Goal: Task Accomplishment & Management: Use online tool/utility

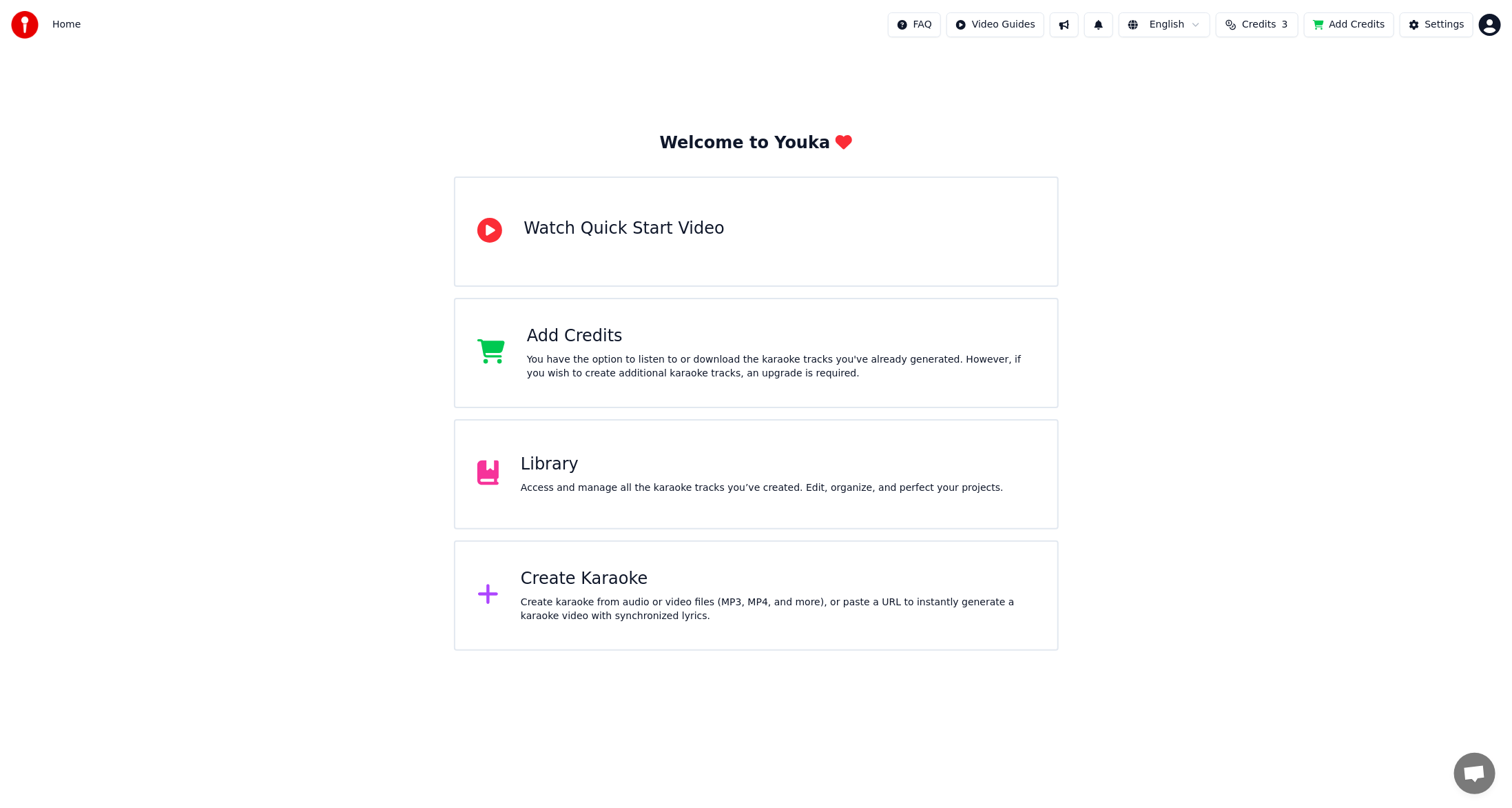
click at [848, 576] on div "Create Karaoke" at bounding box center [777, 579] width 514 height 22
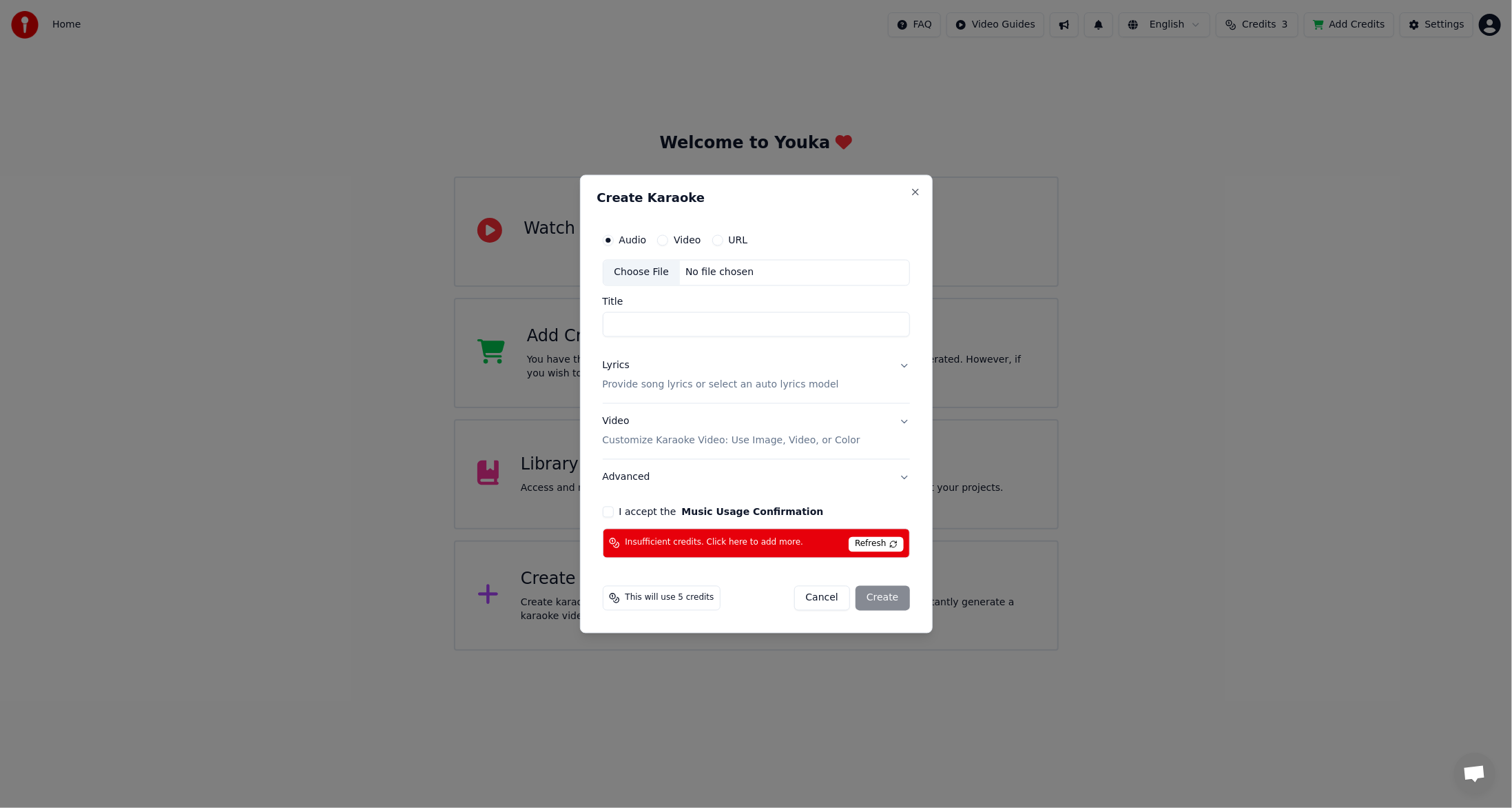
click at [789, 548] on div "Insufficient credits. Click here to add more. Refresh" at bounding box center [756, 542] width 307 height 29
click at [881, 540] on span "Refresh" at bounding box center [876, 543] width 55 height 16
click at [882, 539] on span "Refresh" at bounding box center [876, 543] width 55 height 16
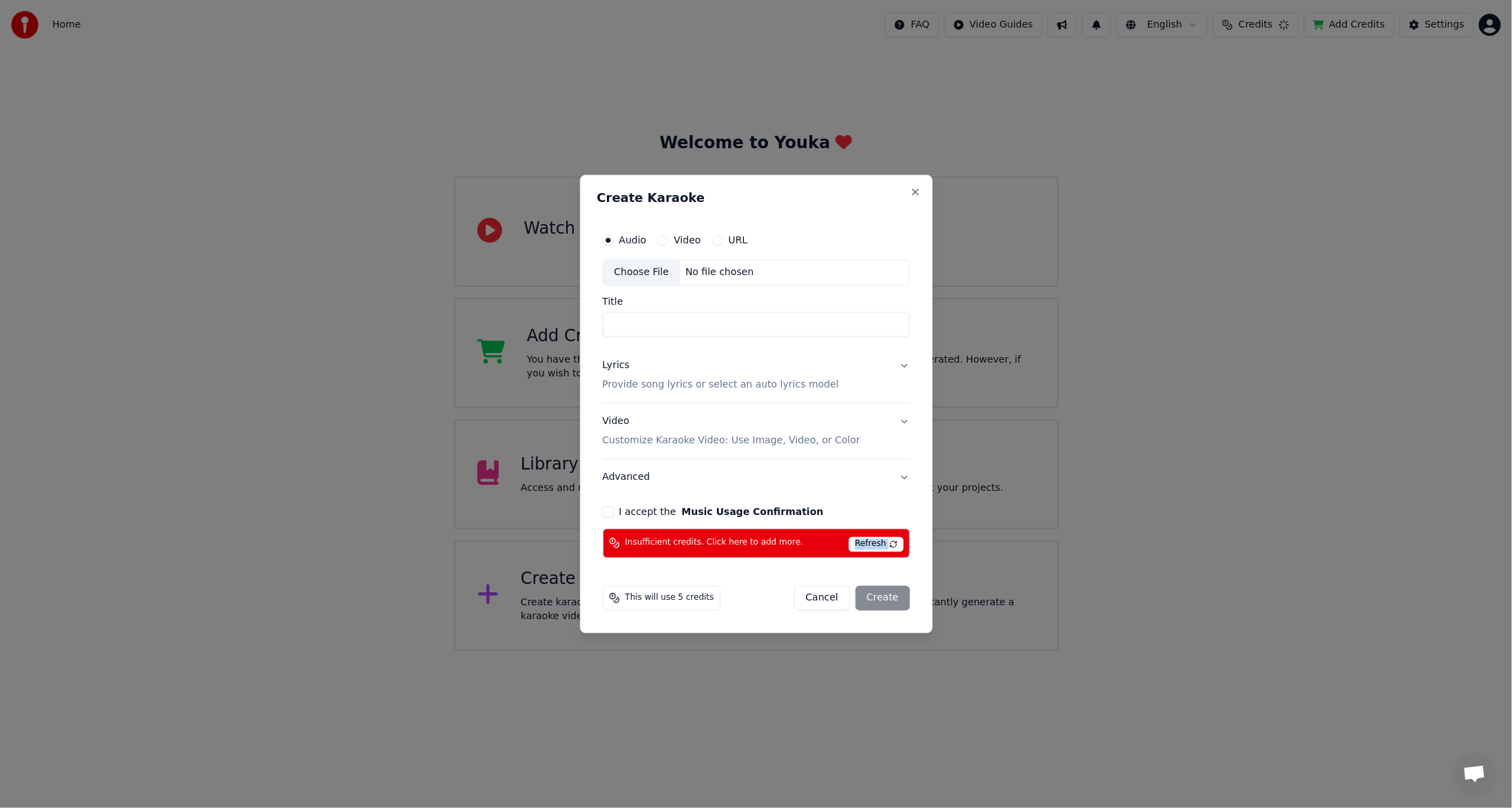
click at [882, 539] on span "Refresh" at bounding box center [876, 543] width 55 height 16
click at [881, 539] on span "Refresh" at bounding box center [876, 543] width 55 height 16
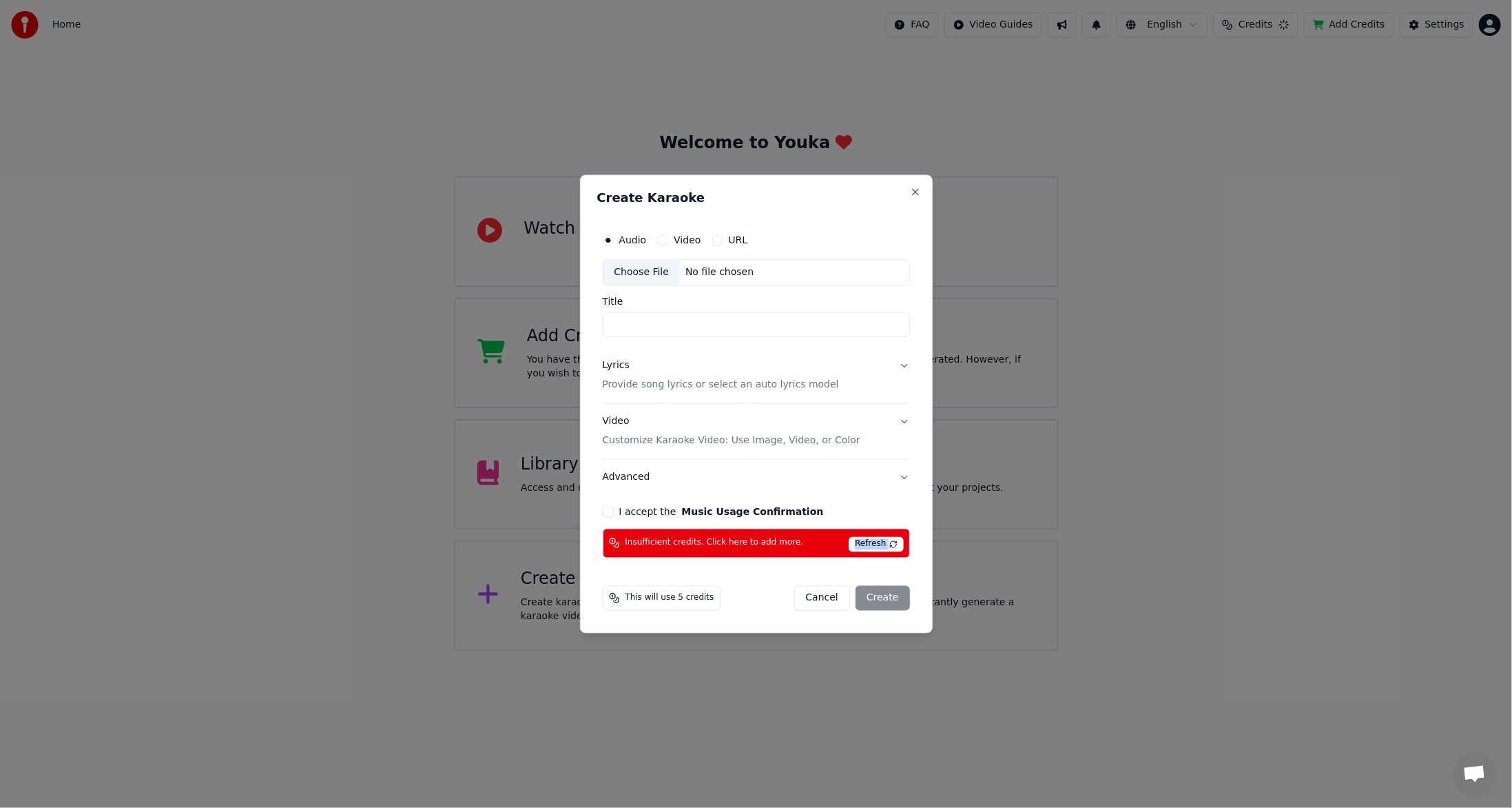
click at [881, 539] on span "Refresh" at bounding box center [876, 543] width 55 height 16
click at [880, 539] on span "Refresh" at bounding box center [876, 543] width 55 height 16
click at [879, 539] on span "Refresh" at bounding box center [876, 543] width 55 height 16
click at [878, 539] on span "Refresh" at bounding box center [876, 543] width 55 height 16
click at [689, 328] on input "Title" at bounding box center [756, 324] width 307 height 25
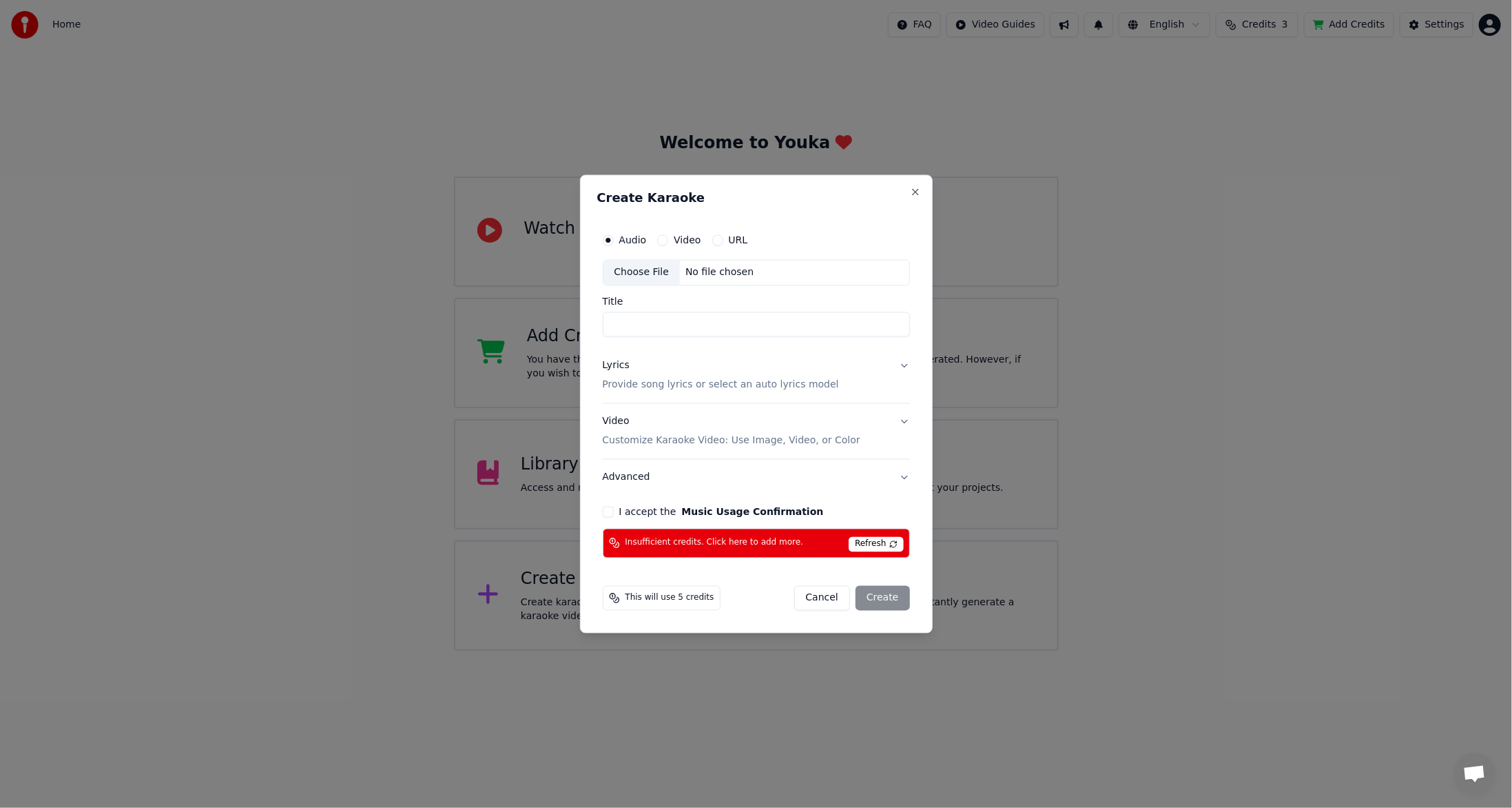
click at [651, 271] on div "Choose File" at bounding box center [641, 272] width 77 height 25
type input "****"
click at [901, 367] on button "Lyrics Provide song lyrics or select an auto lyrics model" at bounding box center [756, 376] width 307 height 55
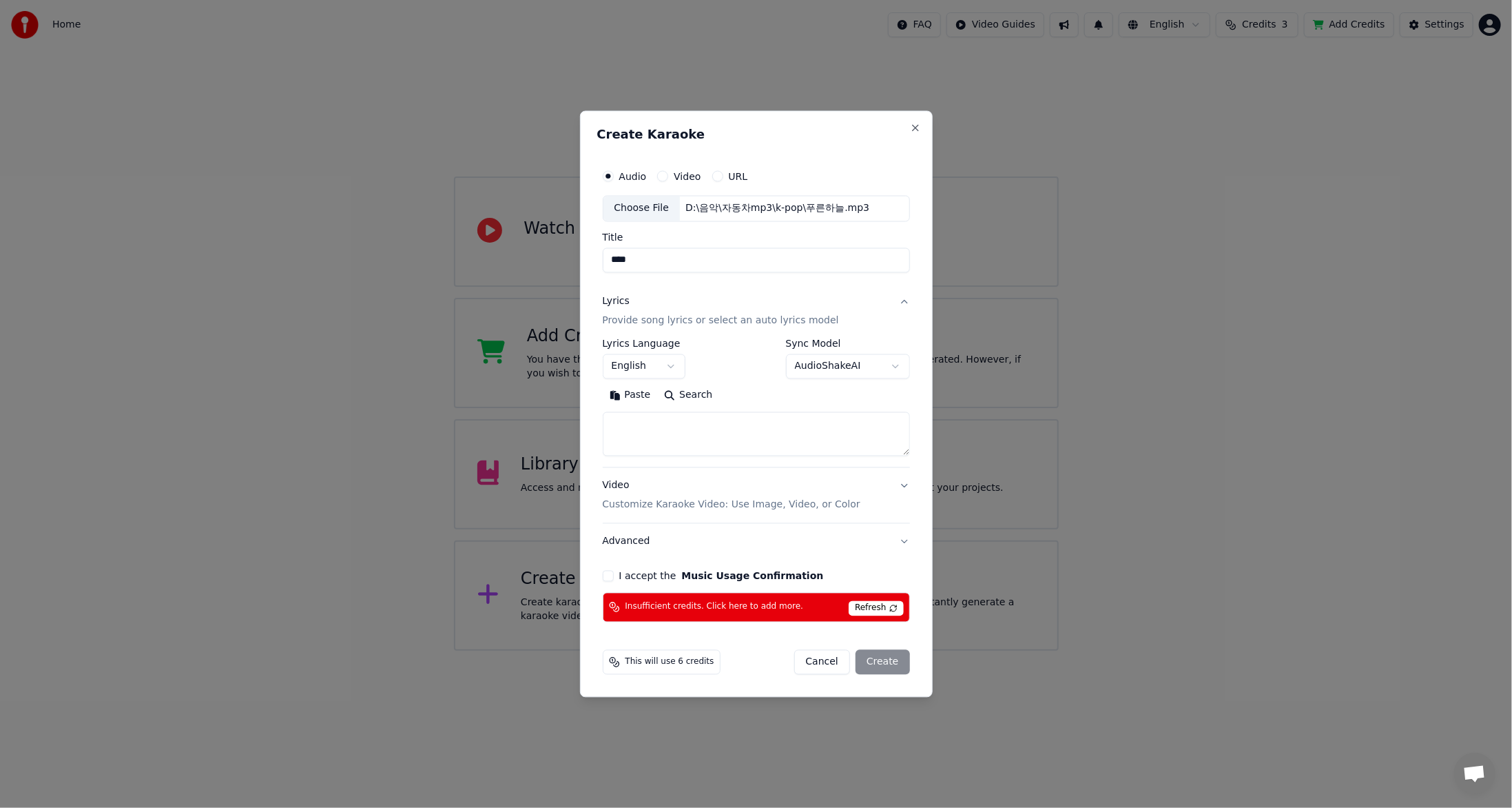
click at [673, 371] on body "**********" at bounding box center [756, 325] width 1512 height 651
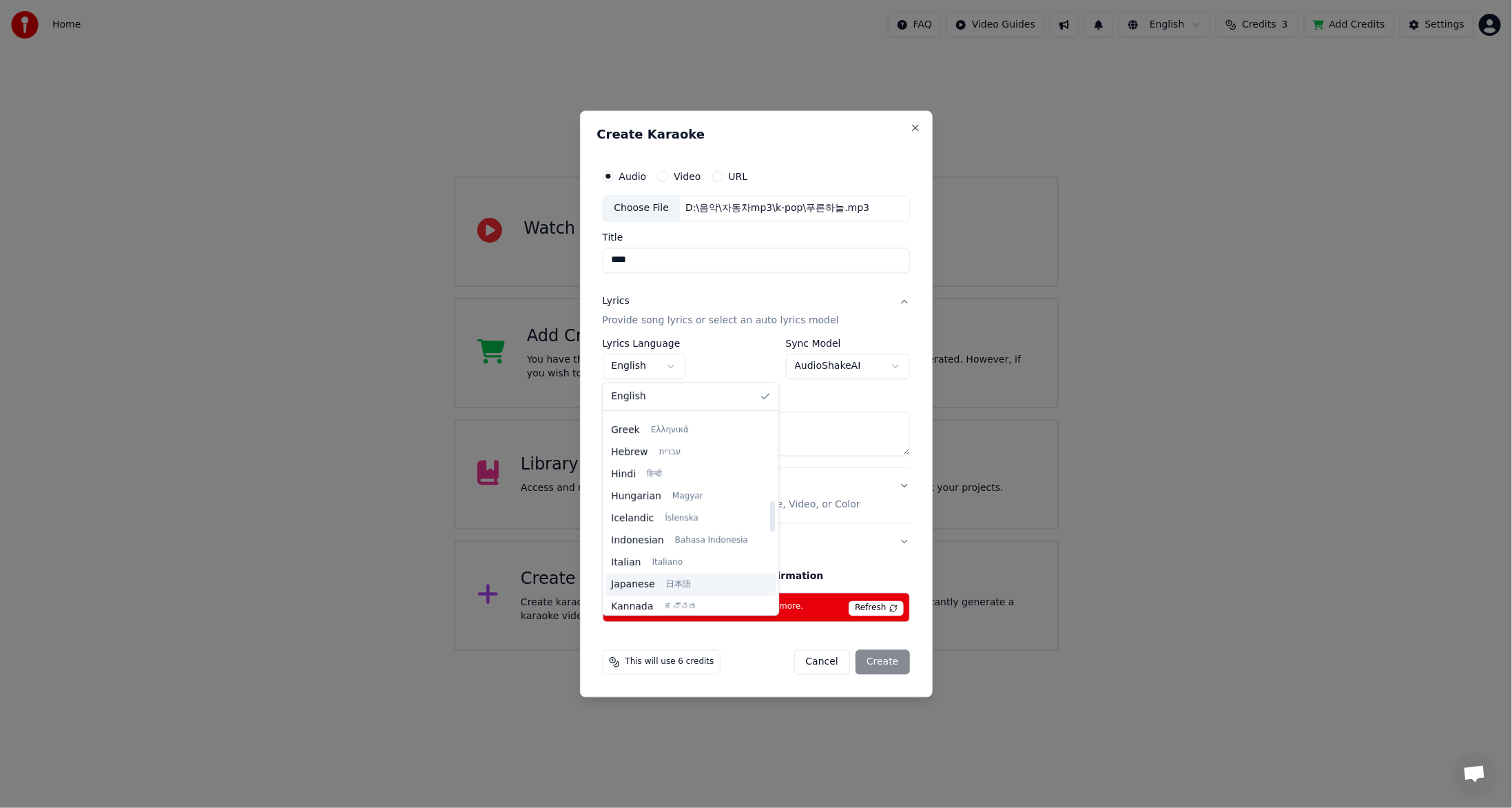
scroll to position [551, 0]
select select "**"
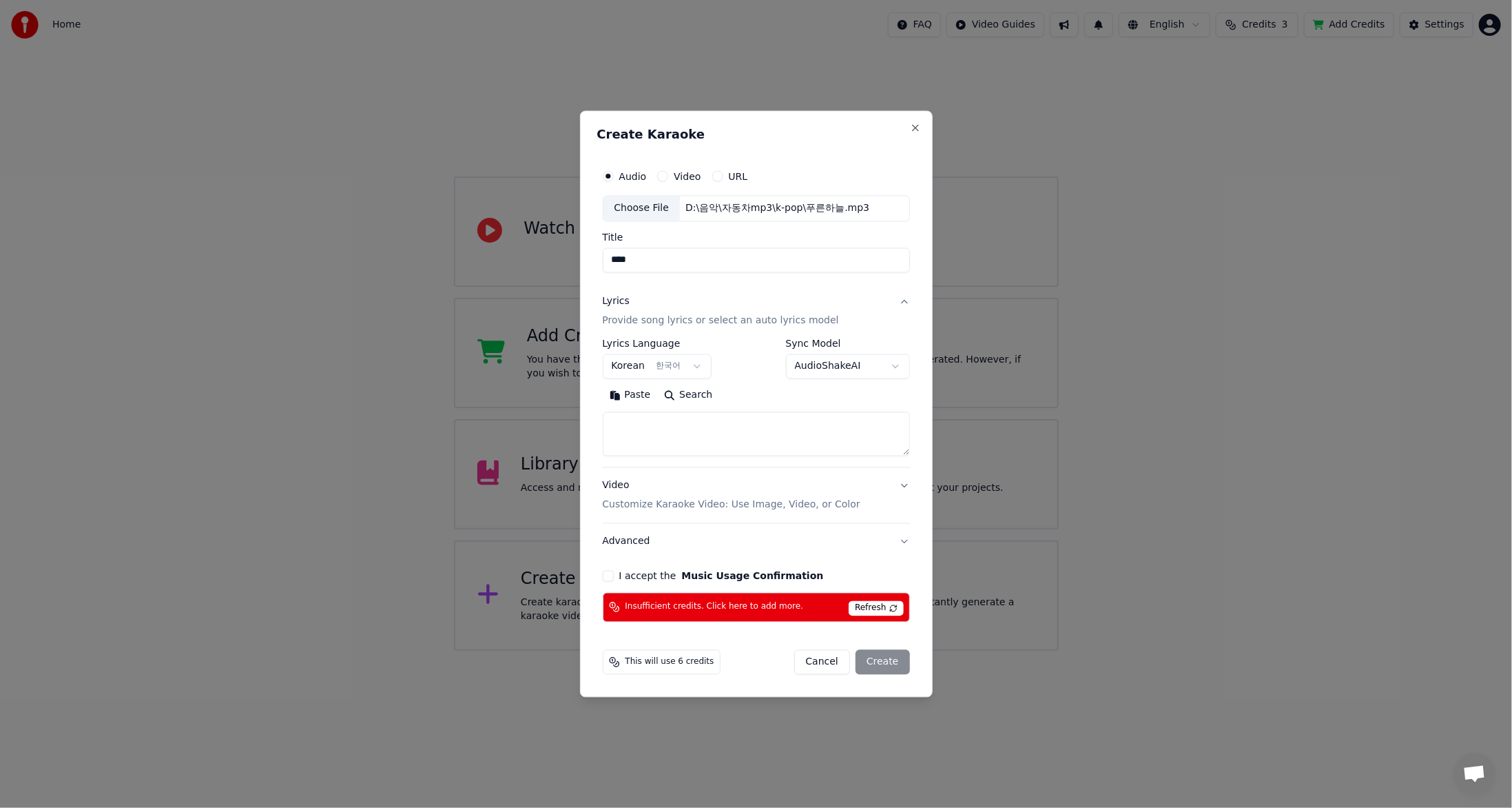
click at [838, 367] on body "**********" at bounding box center [756, 325] width 1512 height 651
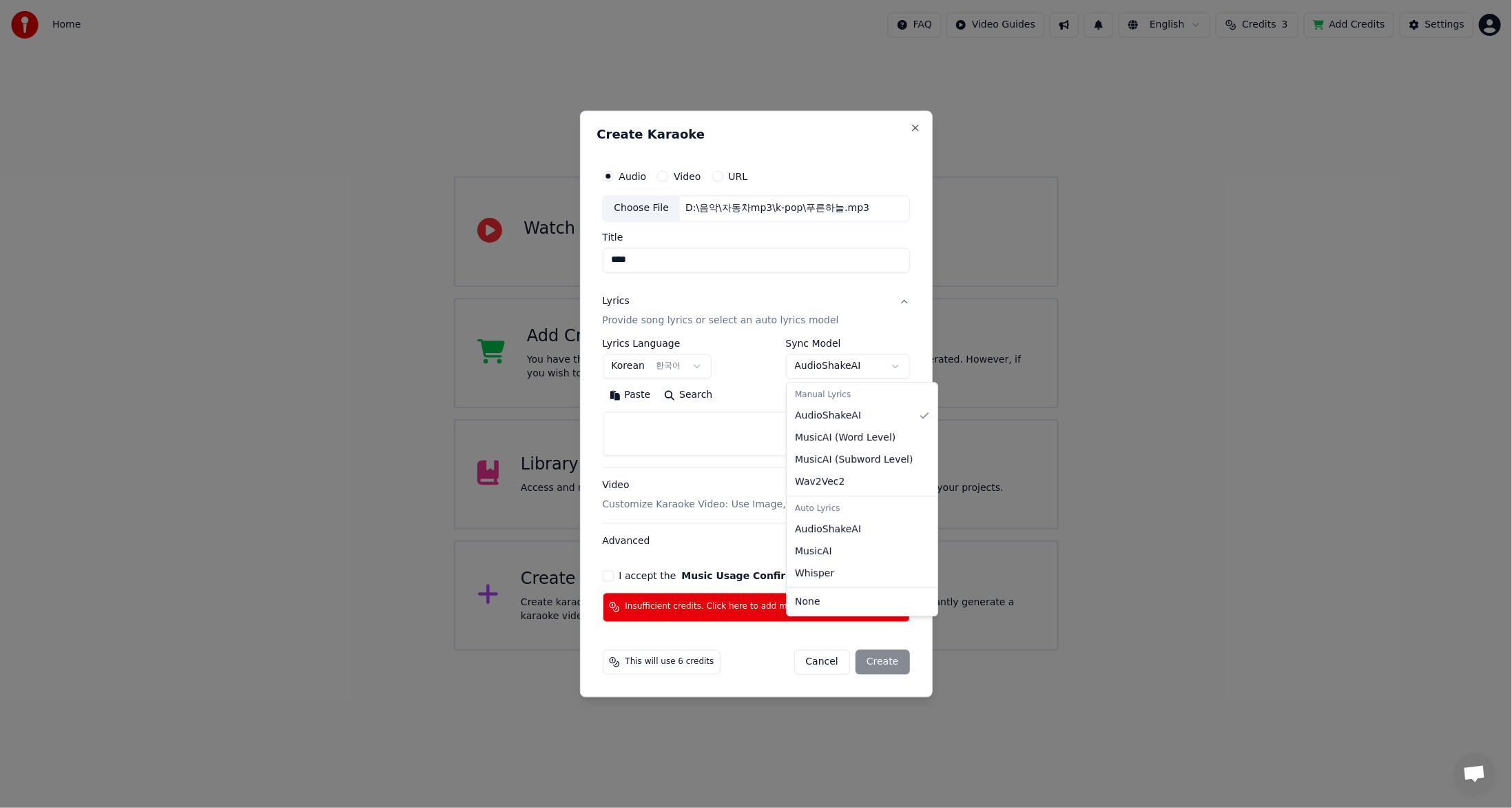
select select "**********"
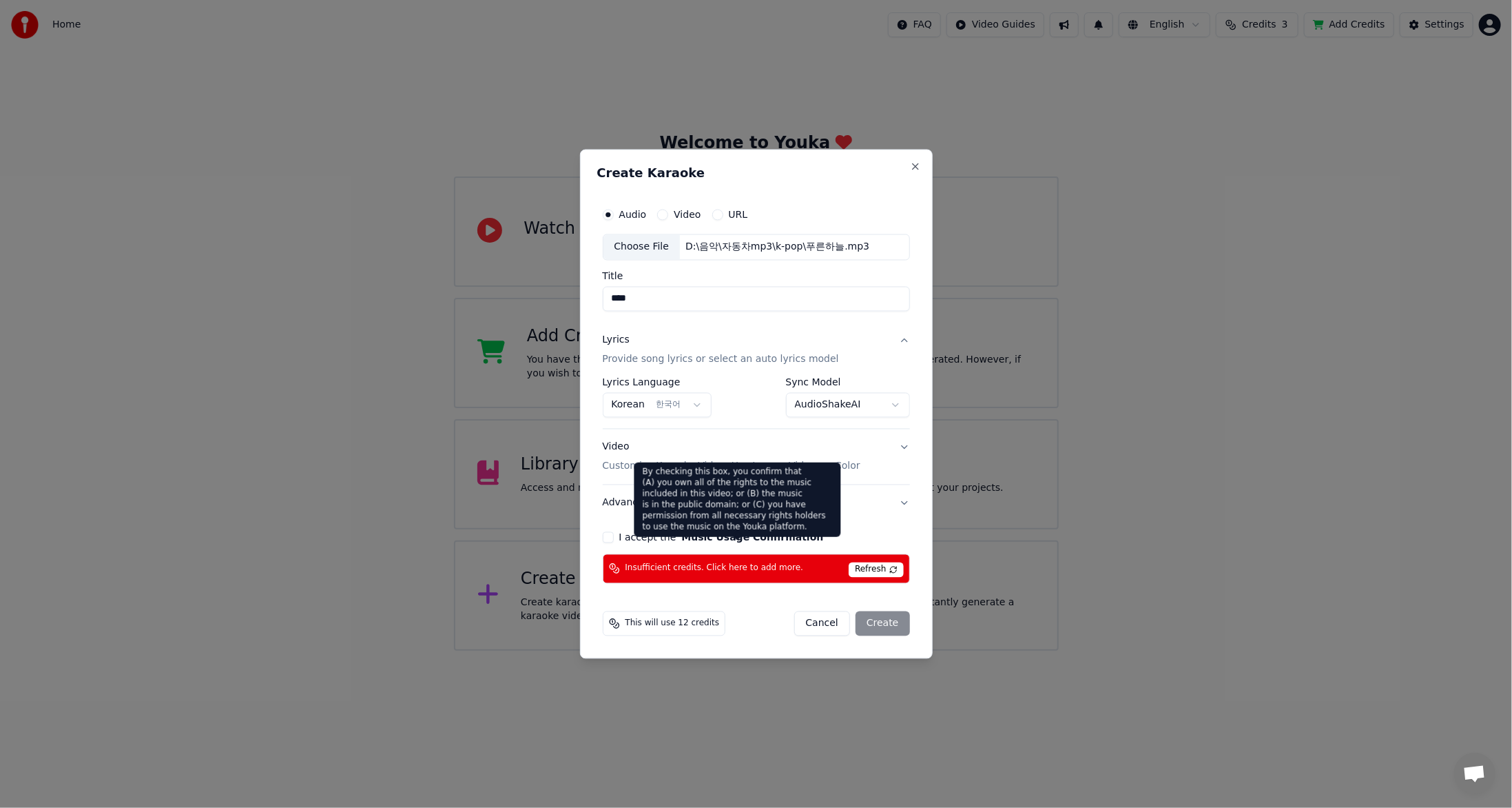
click at [768, 542] on button "Music Usage Confirmation" at bounding box center [752, 537] width 142 height 10
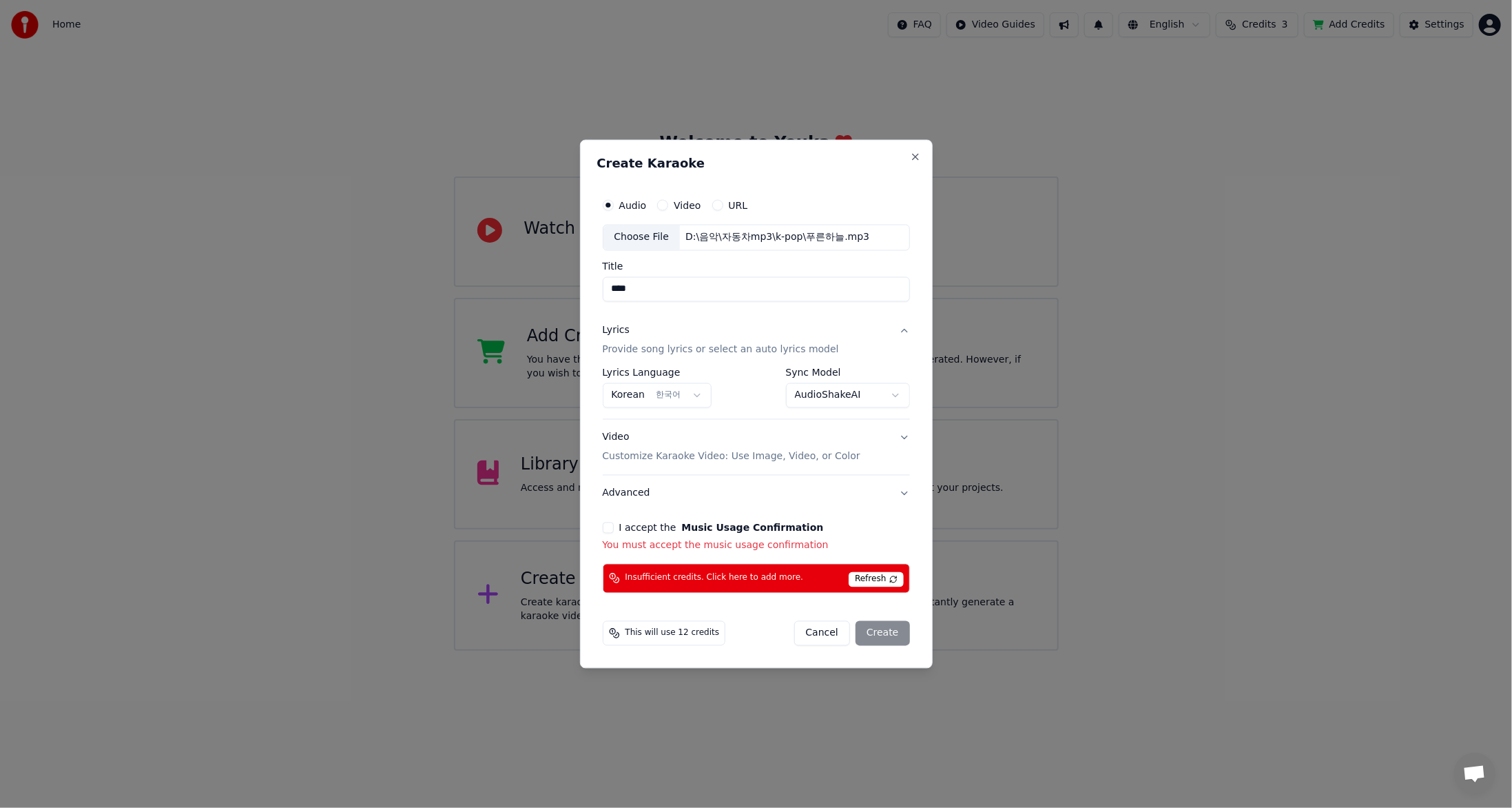
click at [606, 531] on button "I accept the Music Usage Confirmation" at bounding box center [608, 527] width 11 height 11
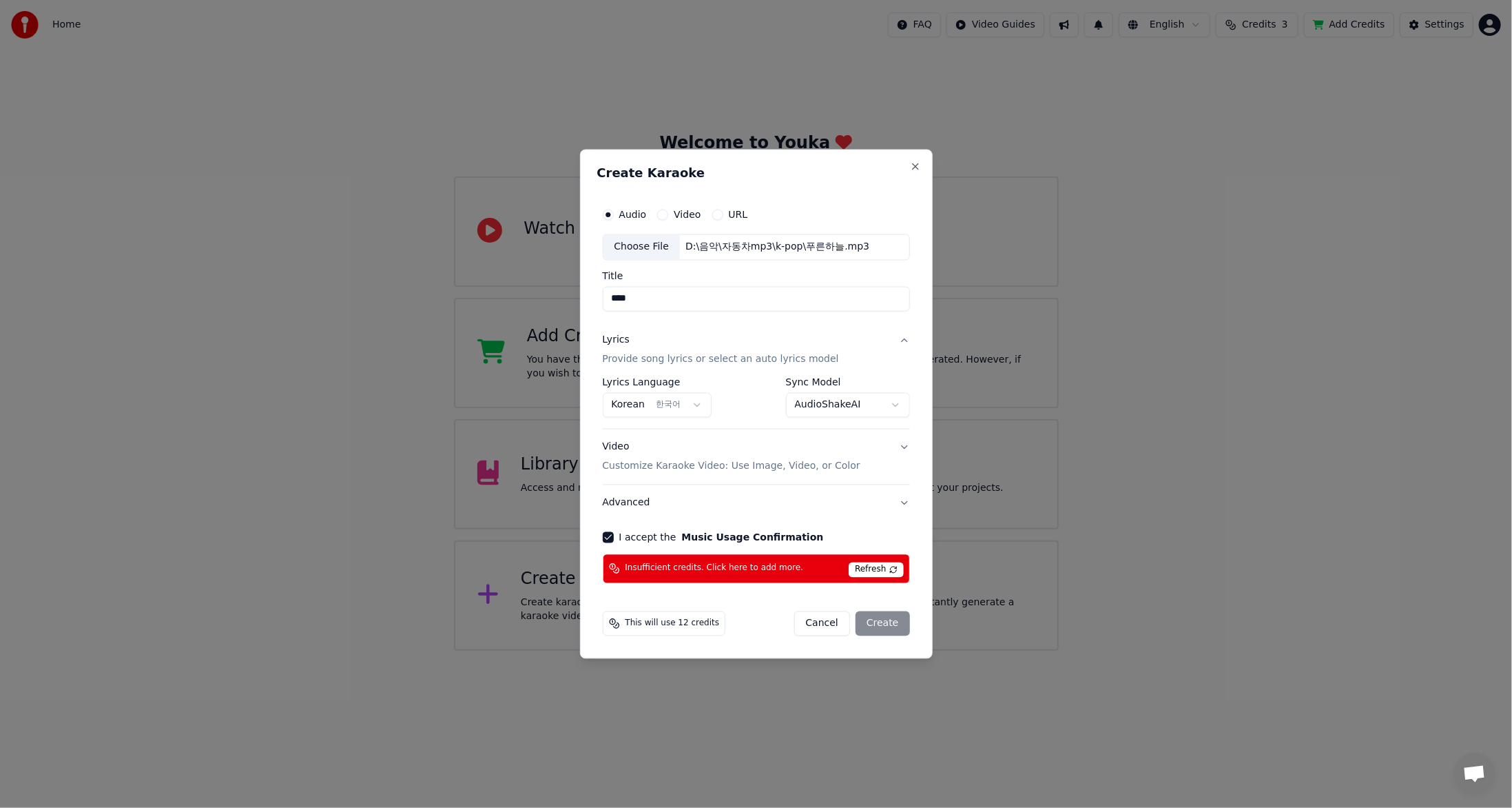
click at [870, 568] on span "Refresh" at bounding box center [876, 569] width 55 height 16
click at [885, 564] on span "Refresh" at bounding box center [876, 569] width 55 height 16
click at [893, 619] on div "Cancel Create" at bounding box center [851, 622] width 116 height 25
click at [891, 623] on div "Cancel Create" at bounding box center [851, 622] width 116 height 25
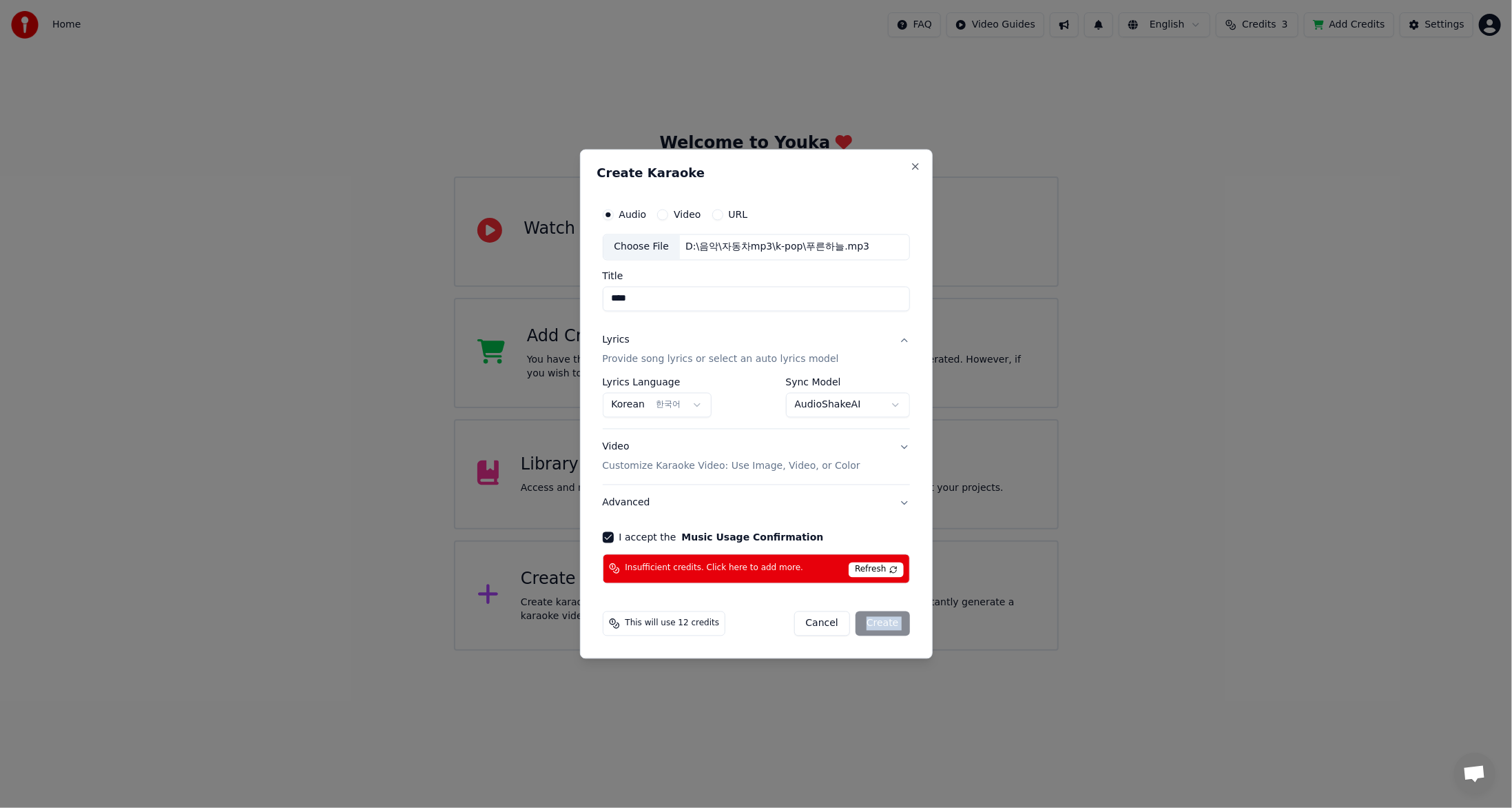
click at [891, 622] on div "Cancel Create" at bounding box center [851, 622] width 116 height 25
click at [892, 622] on div "Cancel Create" at bounding box center [851, 622] width 116 height 25
click at [698, 620] on span "This will use 12 credits" at bounding box center [671, 622] width 94 height 11
click at [613, 624] on icon at bounding box center [614, 622] width 11 height 11
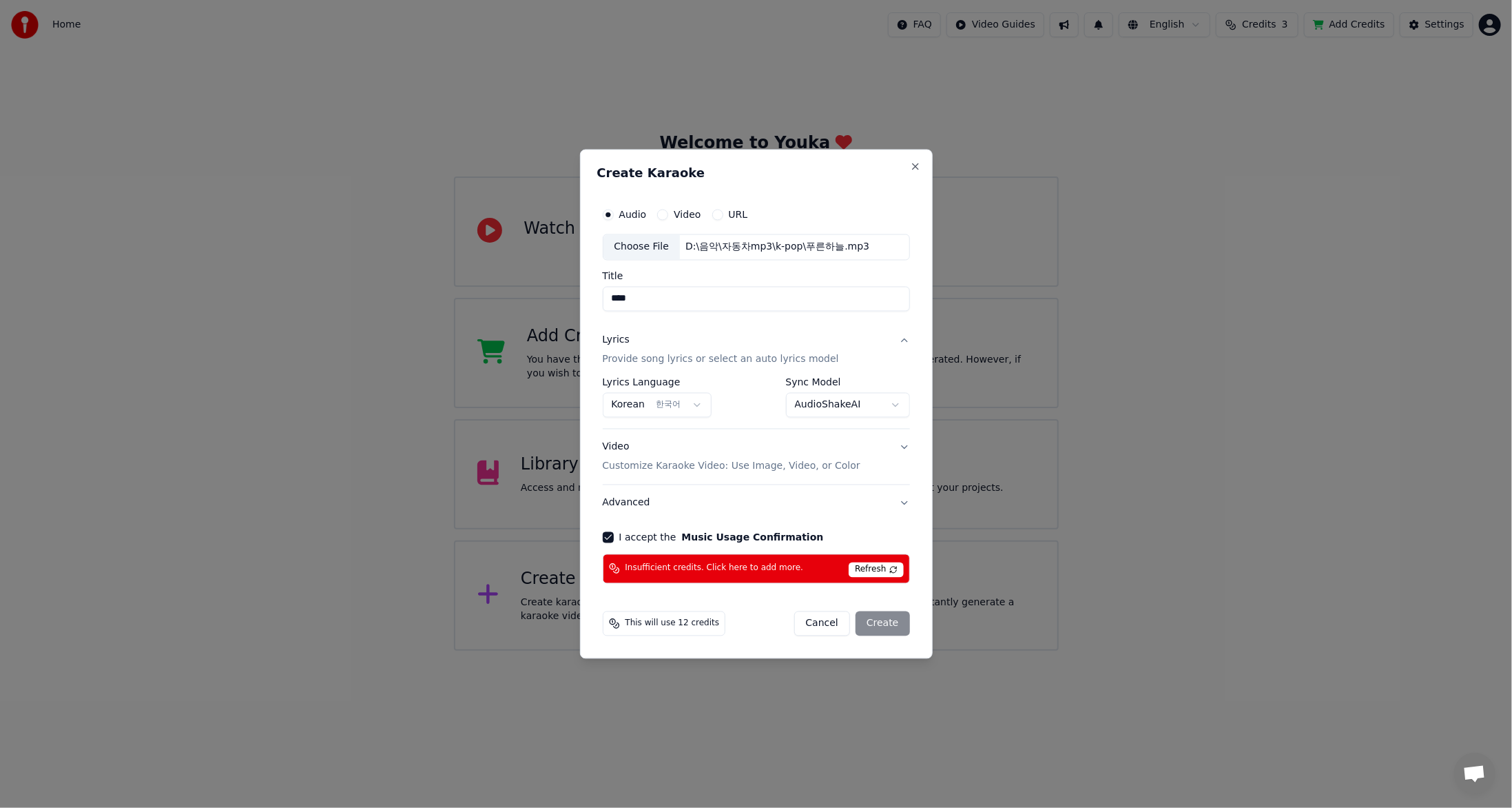
click at [613, 623] on icon at bounding box center [614, 622] width 11 height 11
click at [614, 623] on icon at bounding box center [614, 622] width 11 height 11
click at [883, 569] on span "Refresh" at bounding box center [876, 569] width 55 height 16
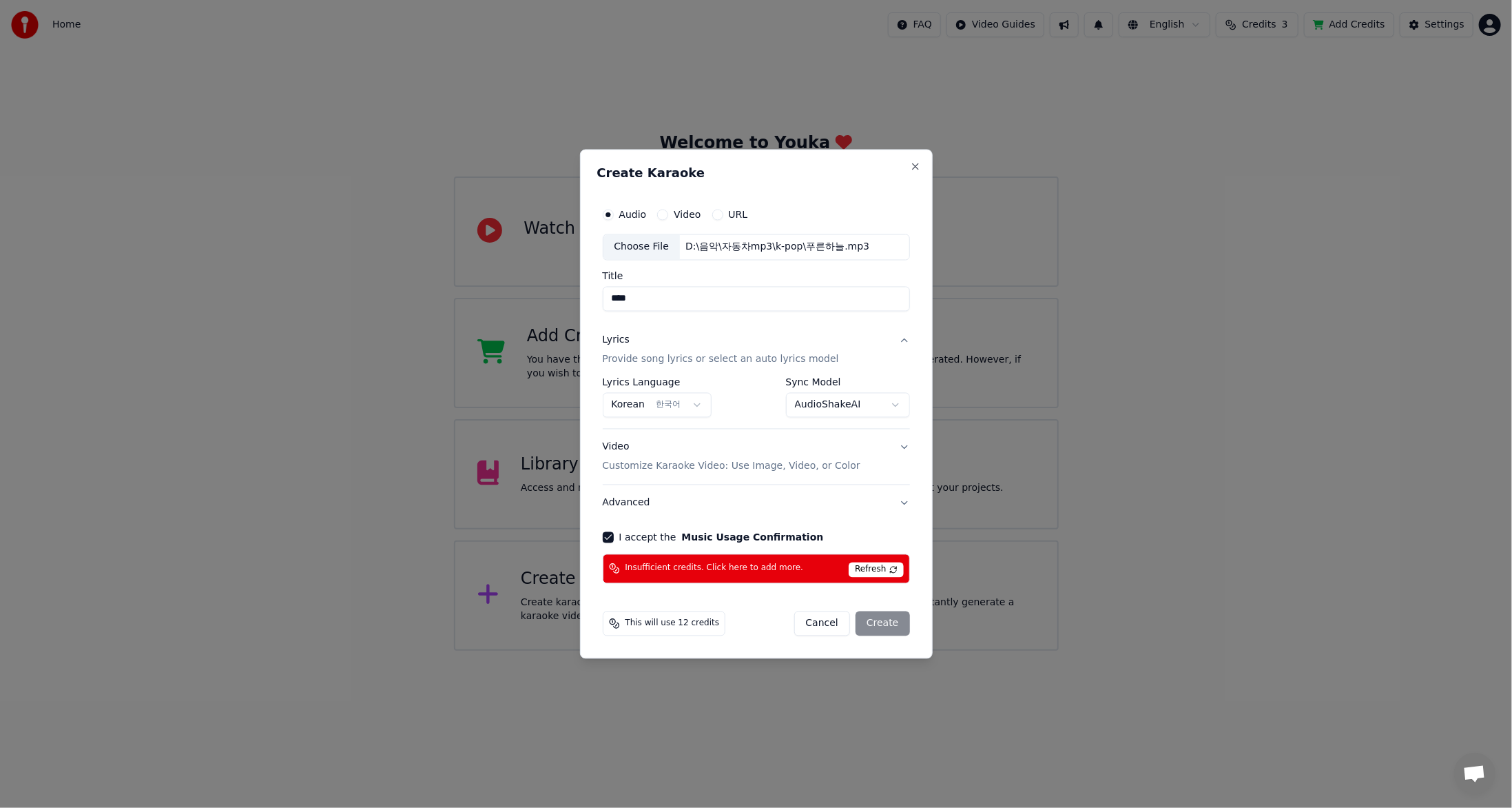
click at [884, 568] on span "Refresh" at bounding box center [876, 569] width 55 height 16
click at [885, 566] on span "Refresh" at bounding box center [876, 569] width 55 height 16
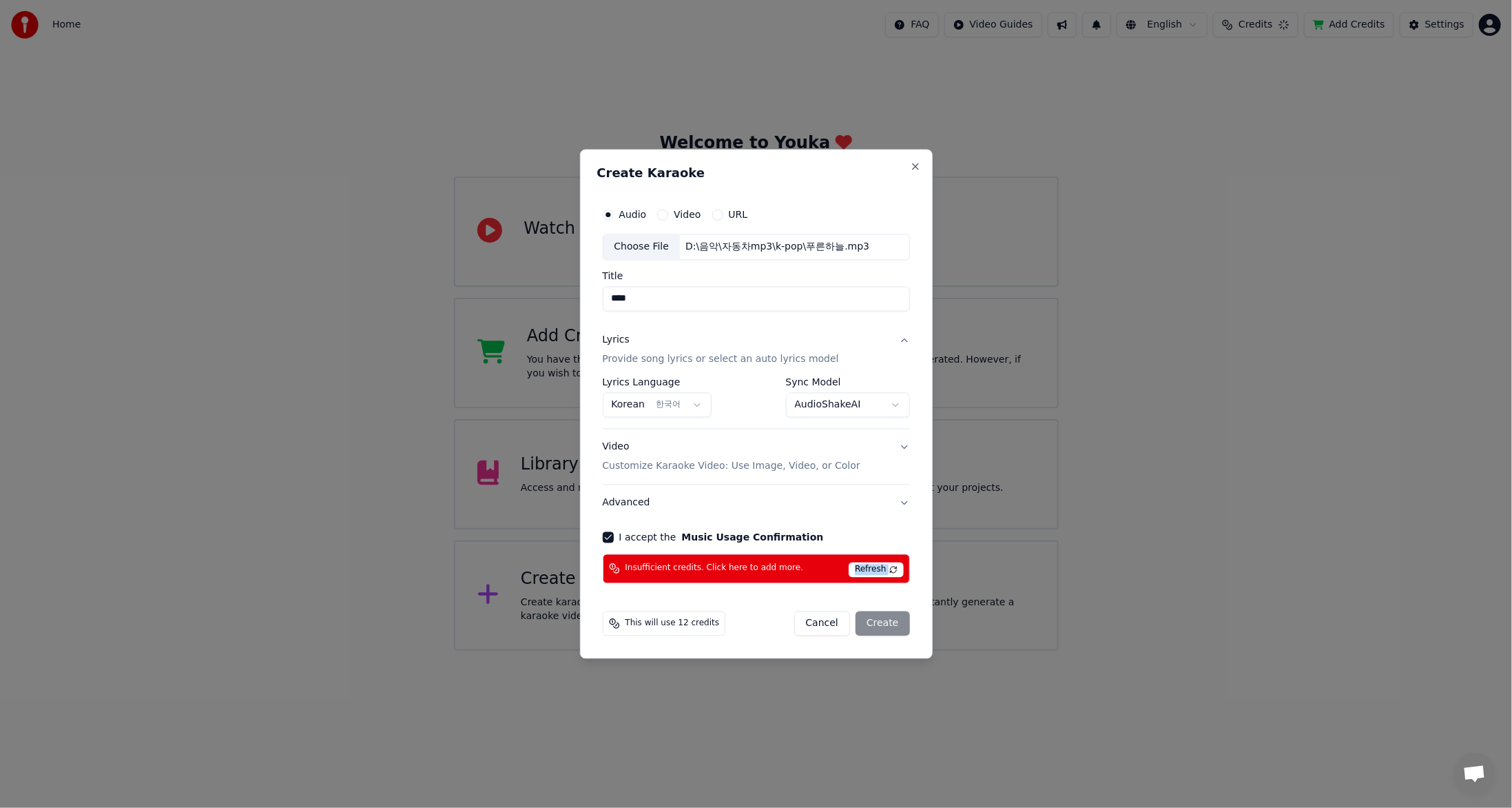
click at [885, 566] on span "Refresh" at bounding box center [876, 569] width 55 height 16
click at [662, 218] on button "Video" at bounding box center [662, 215] width 11 height 11
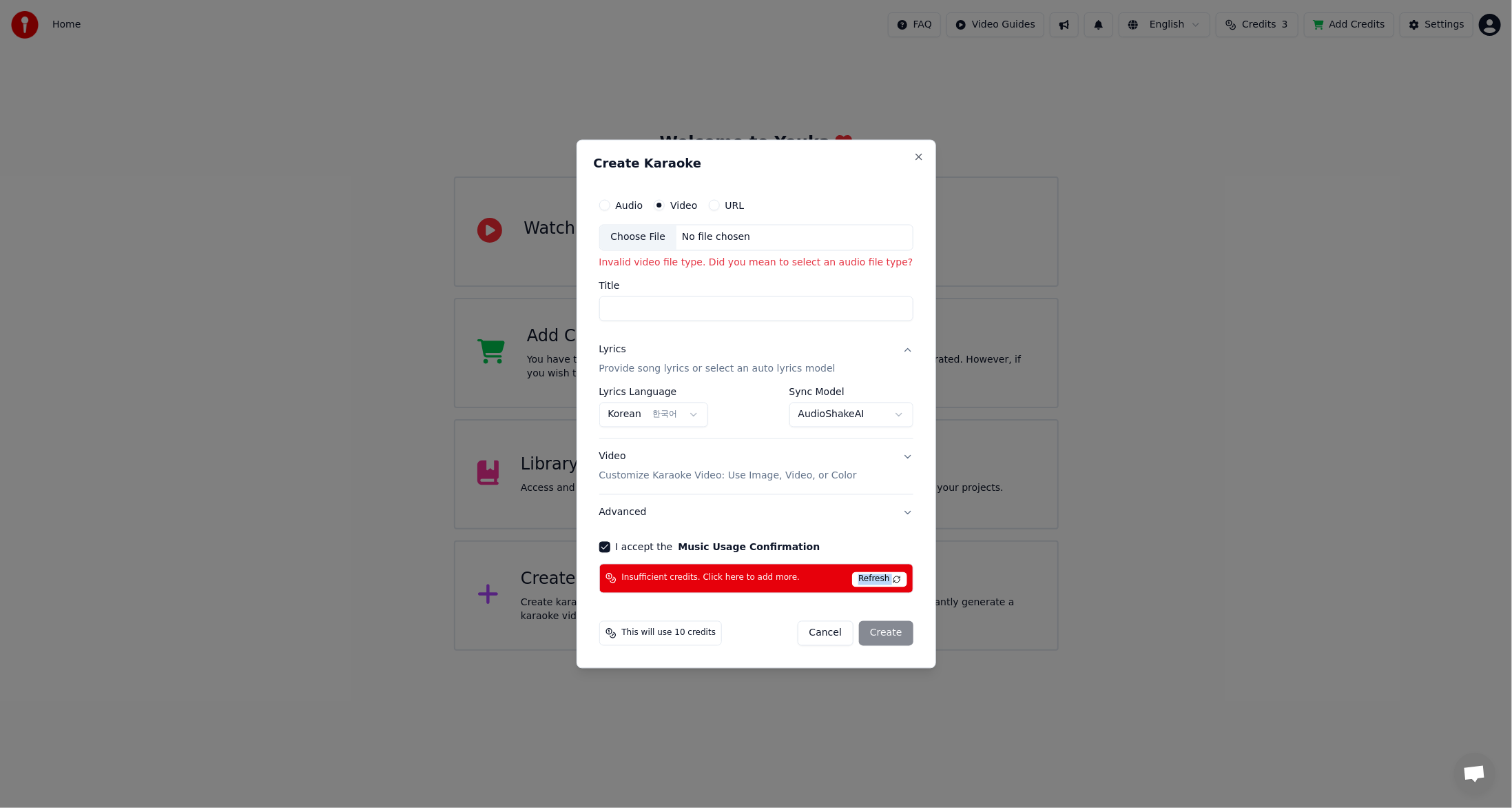
click at [608, 205] on button "Audio" at bounding box center [604, 206] width 11 height 11
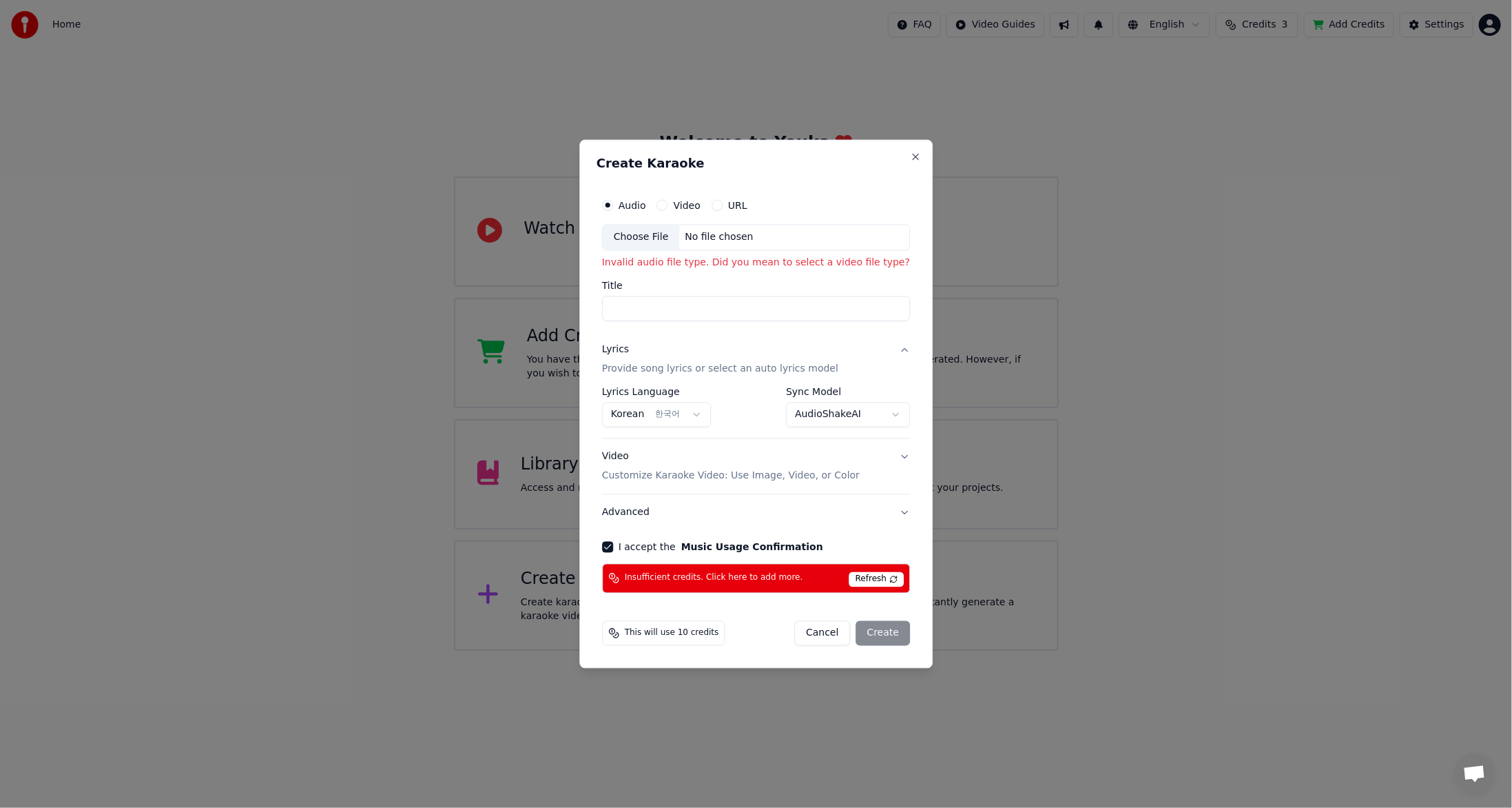
click at [679, 276] on div "Audio Video URL Choose File No file chosen Invalid audio file type. Did you mea…" at bounding box center [756, 257] width 308 height 130
click at [653, 243] on div "Choose File" at bounding box center [641, 238] width 77 height 25
type input "****"
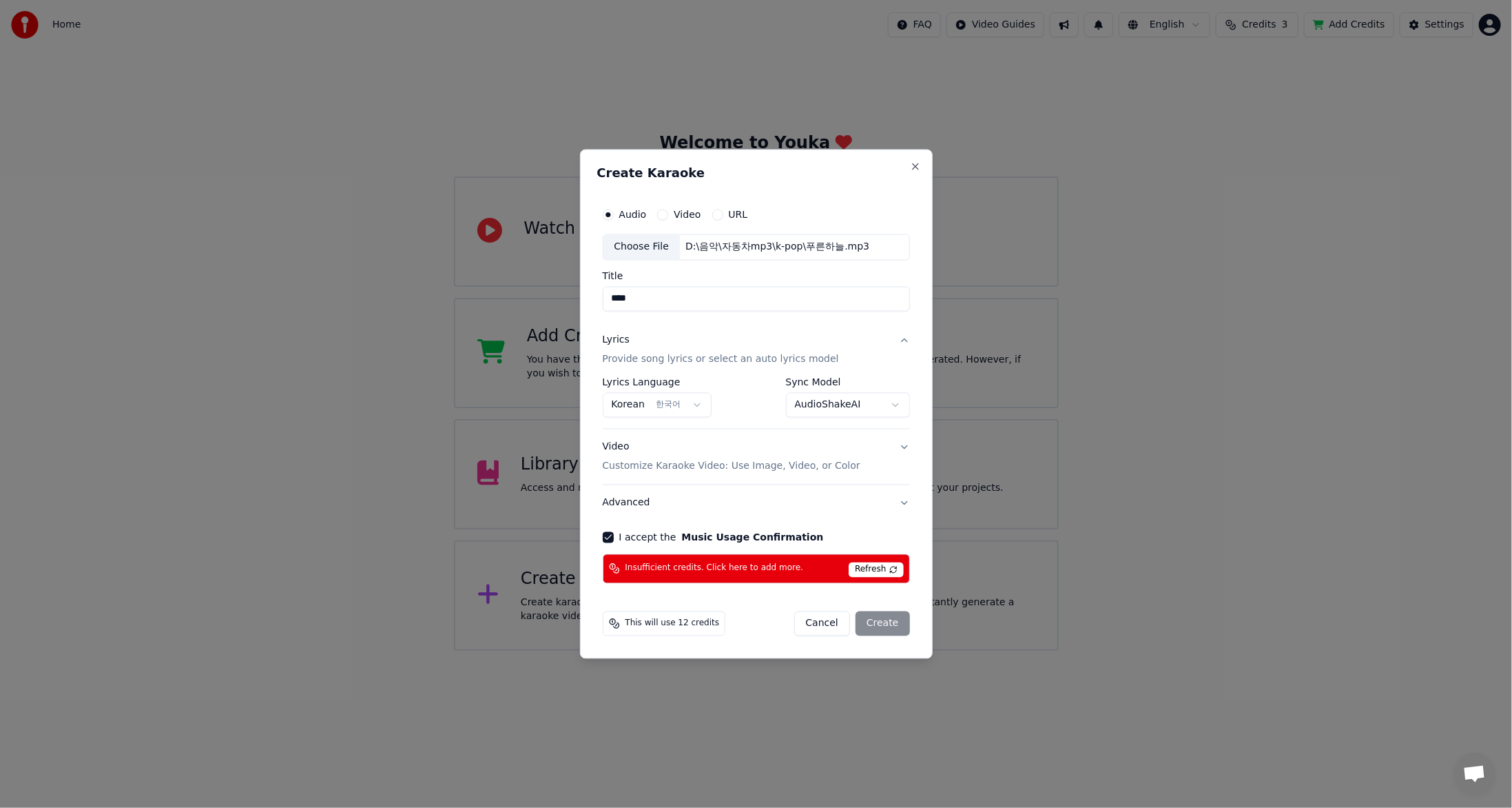
click at [756, 635] on div "This will use 12 credits Cancel Create" at bounding box center [756, 622] width 318 height 36
click at [612, 622] on icon at bounding box center [614, 622] width 11 height 11
click at [866, 563] on span "Refresh" at bounding box center [876, 569] width 55 height 16
click at [868, 563] on span "Refresh" at bounding box center [876, 569] width 55 height 16
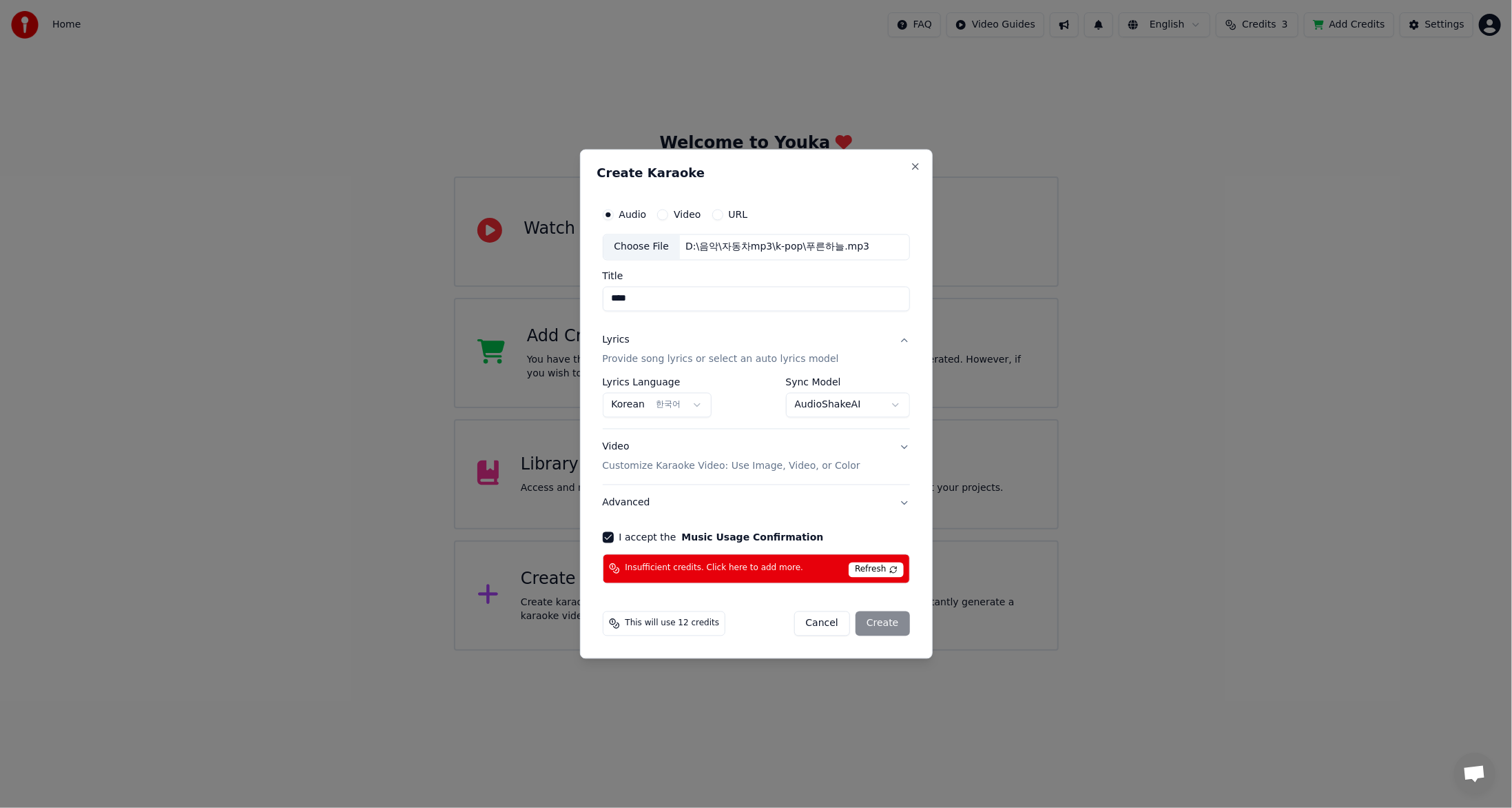
click at [868, 563] on span "Refresh" at bounding box center [876, 569] width 55 height 16
click at [887, 621] on div "Cancel Create" at bounding box center [851, 622] width 116 height 25
click at [916, 167] on button "Close" at bounding box center [915, 166] width 11 height 11
select select "**********"
select select
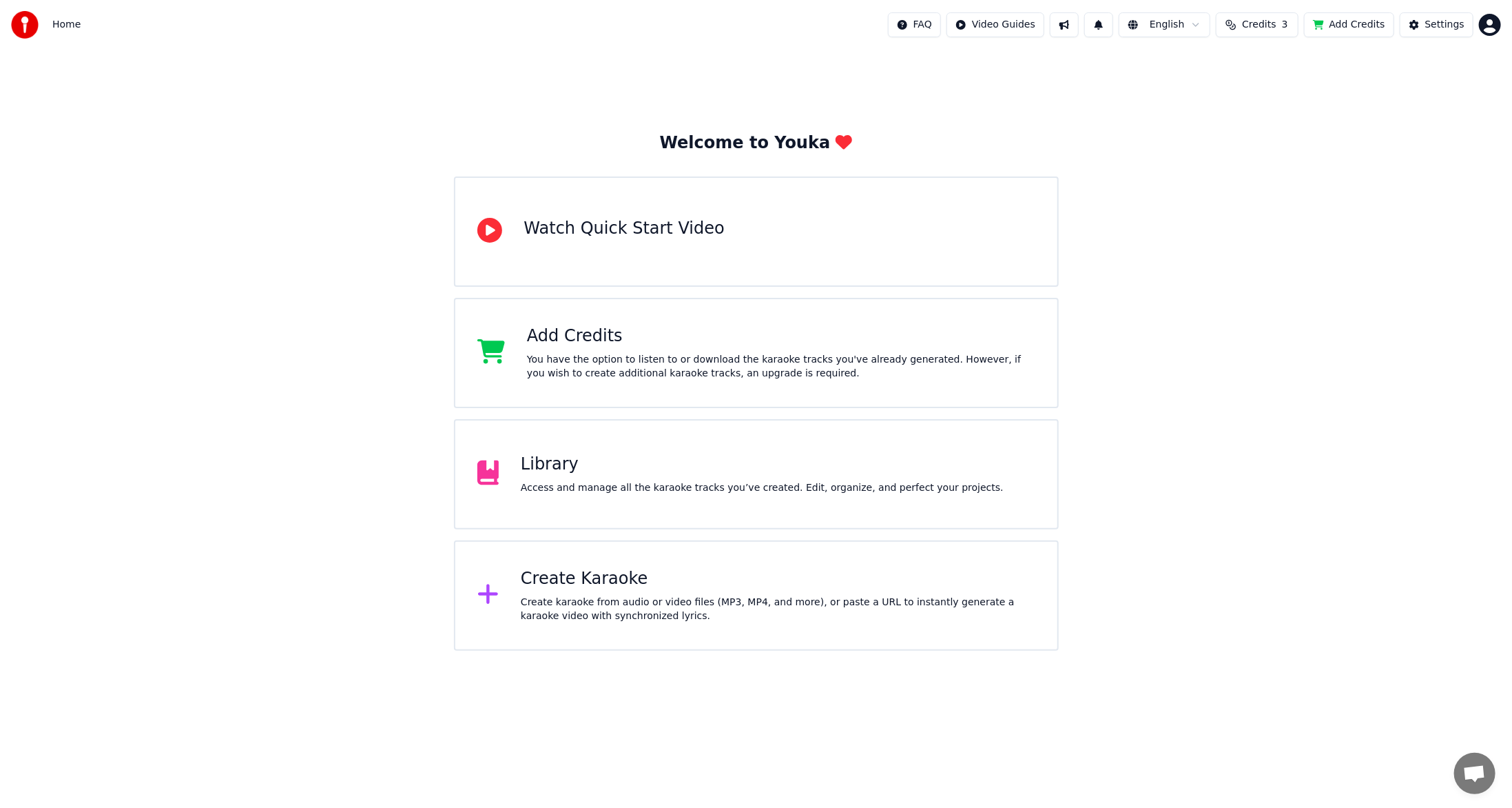
click at [1252, 26] on button "Credits 3" at bounding box center [1257, 25] width 82 height 25
click at [1200, 92] on td "15" at bounding box center [1189, 91] width 39 height 25
click at [1279, 134] on button "Refresh" at bounding box center [1267, 128] width 71 height 25
click at [1315, 99] on td "29" at bounding box center [1318, 91] width 93 height 25
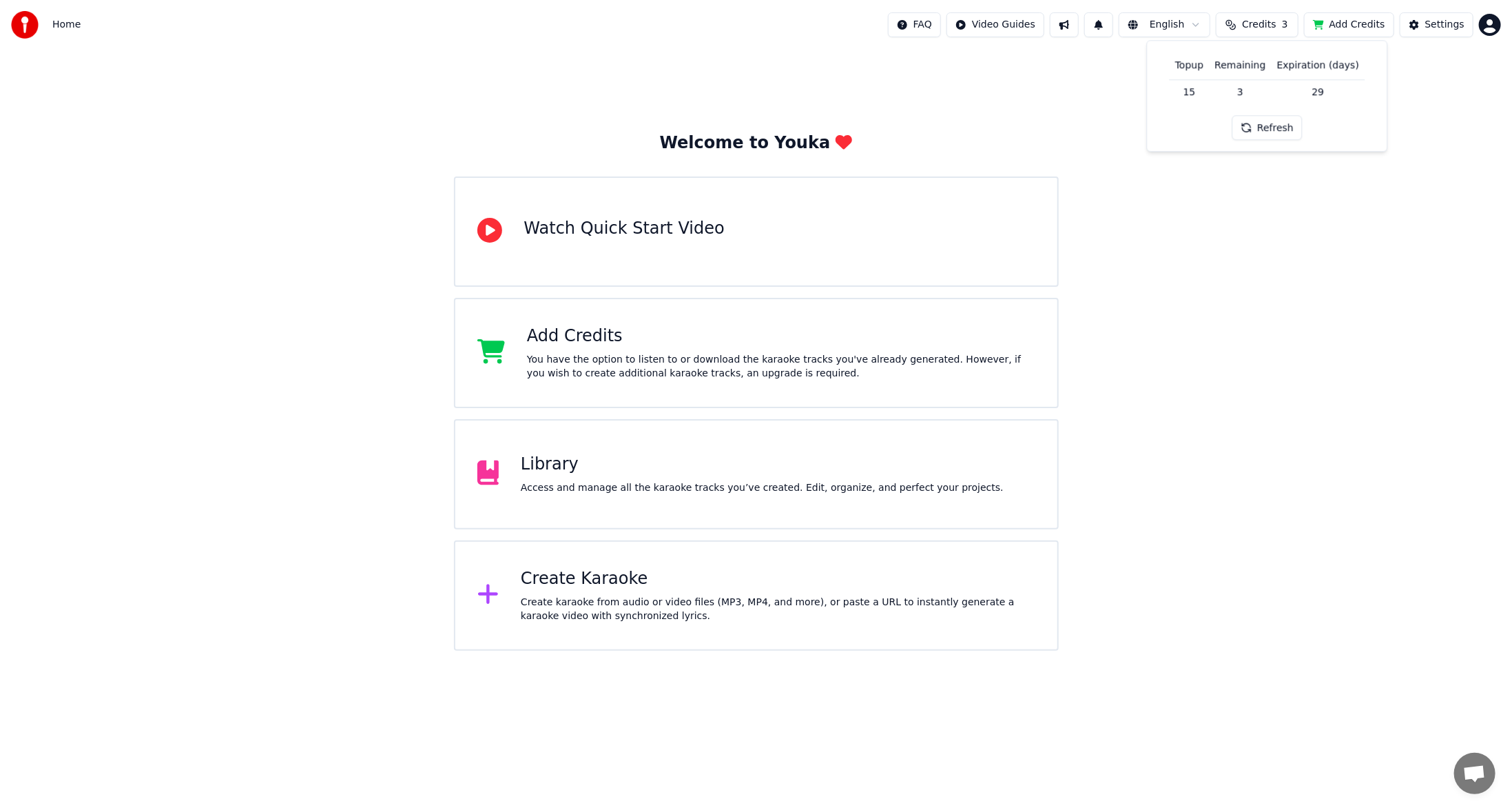
click at [1269, 127] on button "Refresh" at bounding box center [1267, 128] width 71 height 25
click at [1270, 127] on div "Refresh" at bounding box center [1267, 128] width 88 height 25
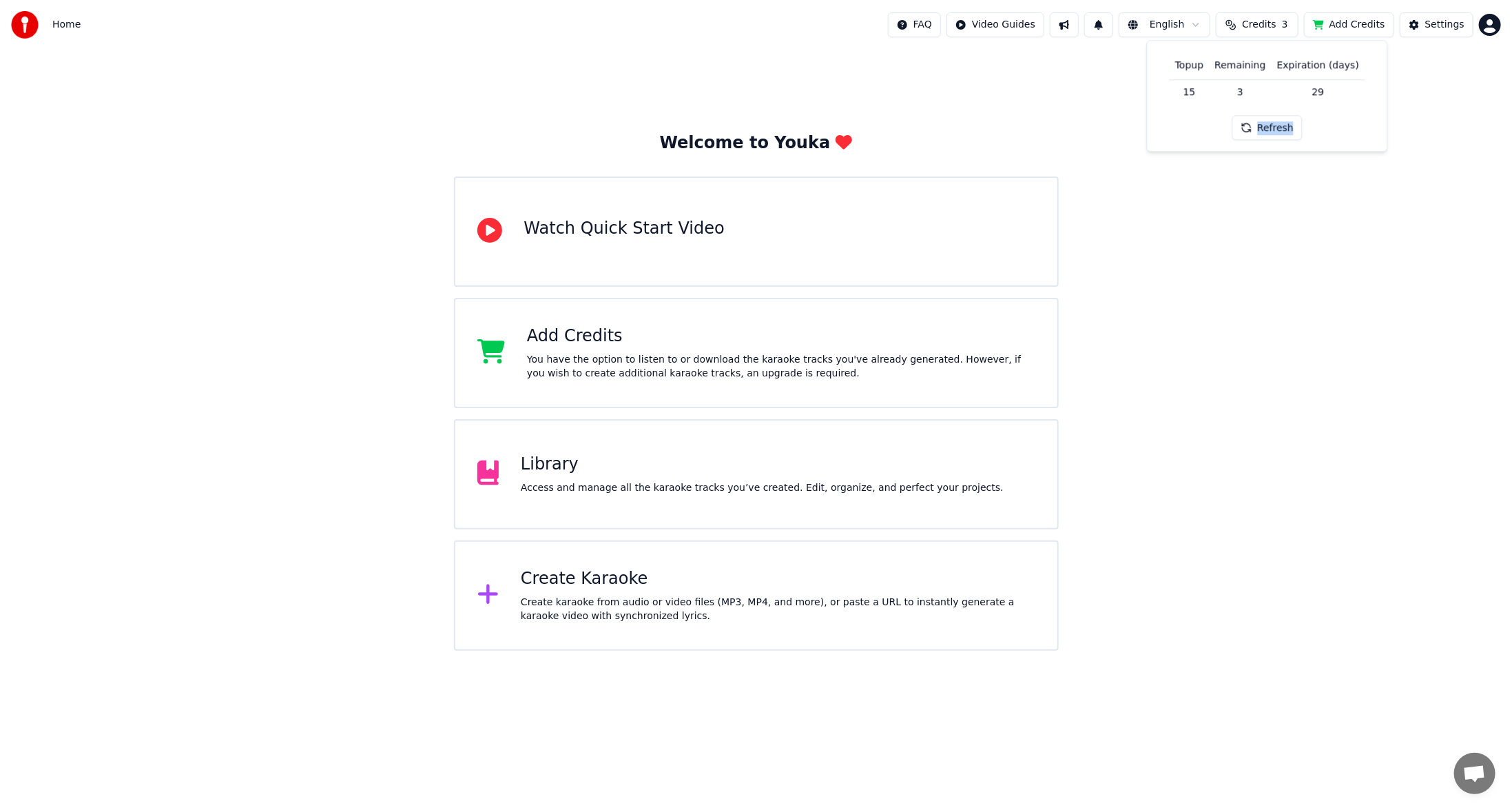
click at [1270, 127] on button "Refresh" at bounding box center [1267, 128] width 71 height 25
click at [1270, 127] on div "Refresh" at bounding box center [1267, 128] width 88 height 25
click at [1270, 127] on button "Refresh" at bounding box center [1267, 128] width 71 height 25
click at [1270, 127] on div "Refresh" at bounding box center [1267, 128] width 88 height 25
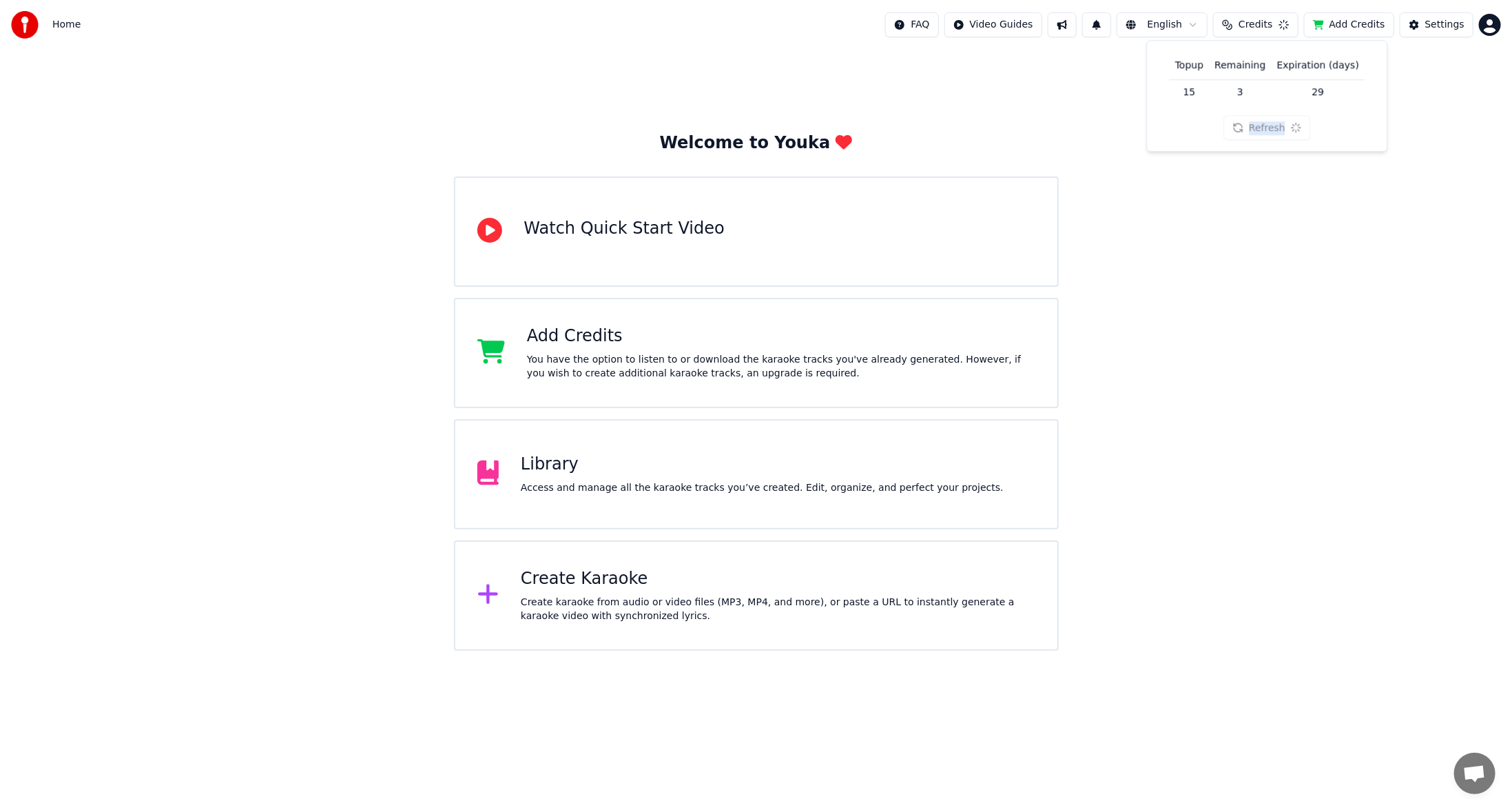
click at [1270, 127] on div "Refresh" at bounding box center [1267, 128] width 88 height 25
click at [1270, 127] on button "Refresh" at bounding box center [1267, 128] width 71 height 25
click at [1270, 127] on div "Refresh" at bounding box center [1267, 128] width 88 height 25
click at [1354, 26] on button "Add Credits" at bounding box center [1348, 25] width 90 height 25
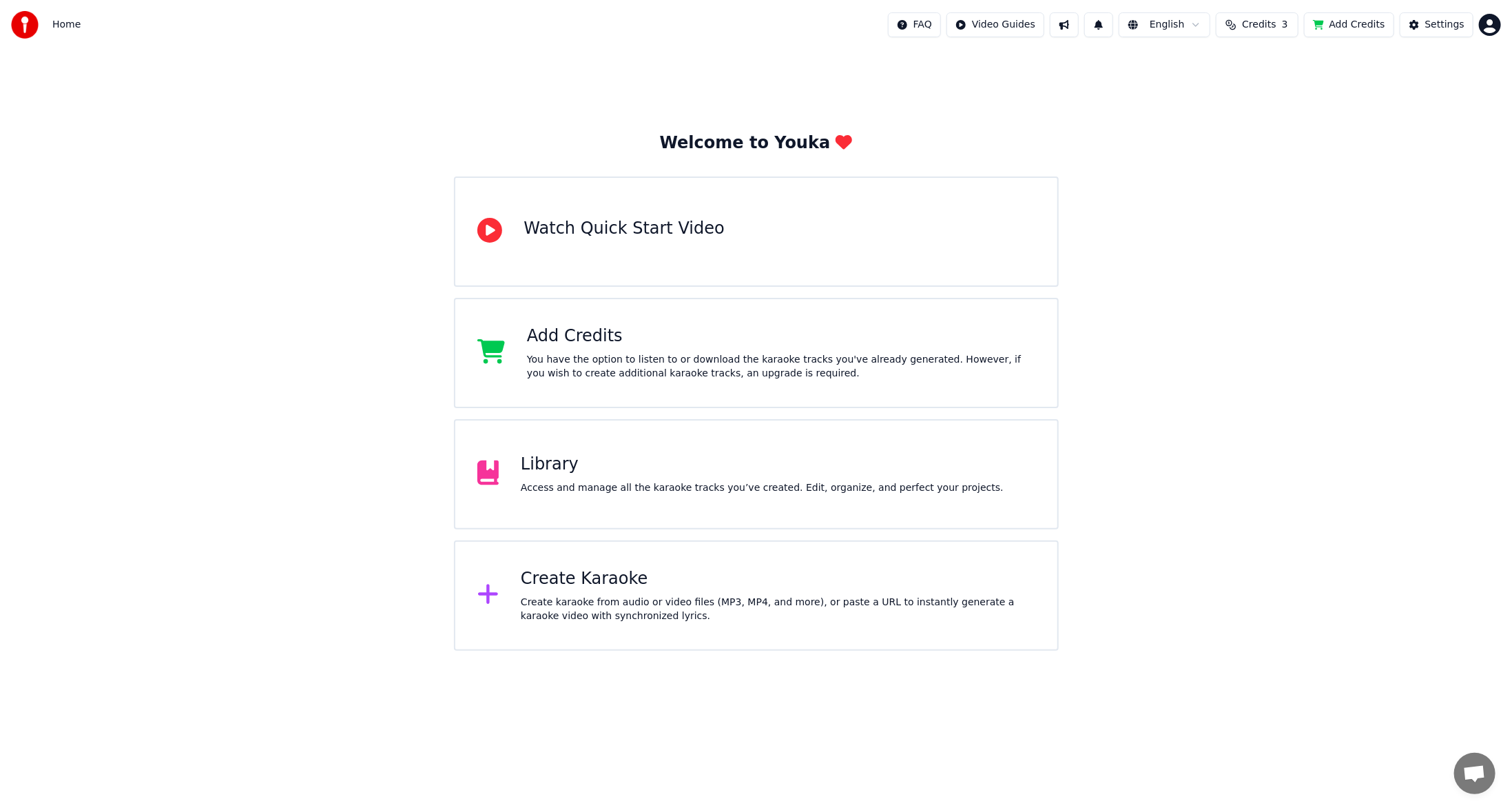
click at [311, 208] on div "Welcome to Youka Watch Quick Start Video Add Credits You have the option to lis…" at bounding box center [756, 349] width 1512 height 601
